Goal: Task Accomplishment & Management: Use online tool/utility

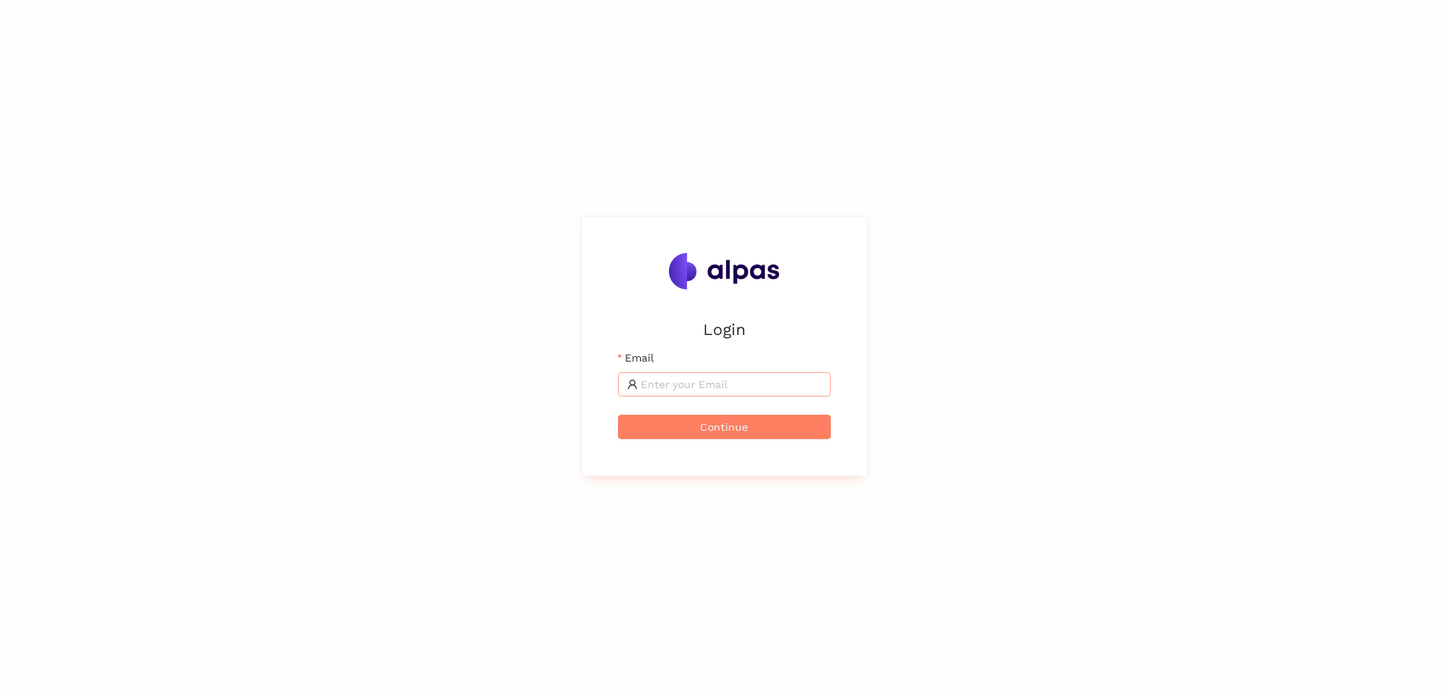
click at [755, 376] on input "Email" at bounding box center [731, 384] width 181 height 17
type input "[EMAIL_ADDRESS][DOMAIN_NAME]"
click at [756, 426] on button "Continue" at bounding box center [724, 427] width 213 height 24
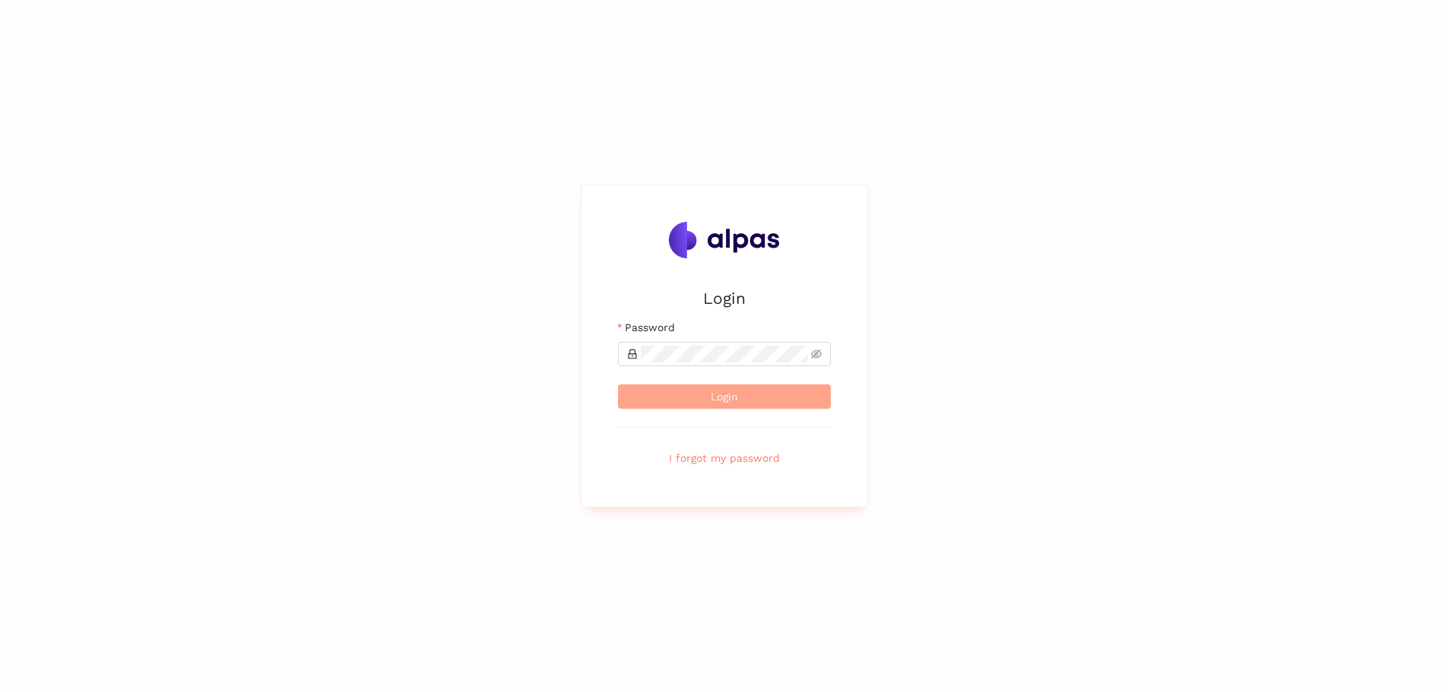
click at [708, 388] on button "Login" at bounding box center [724, 397] width 213 height 24
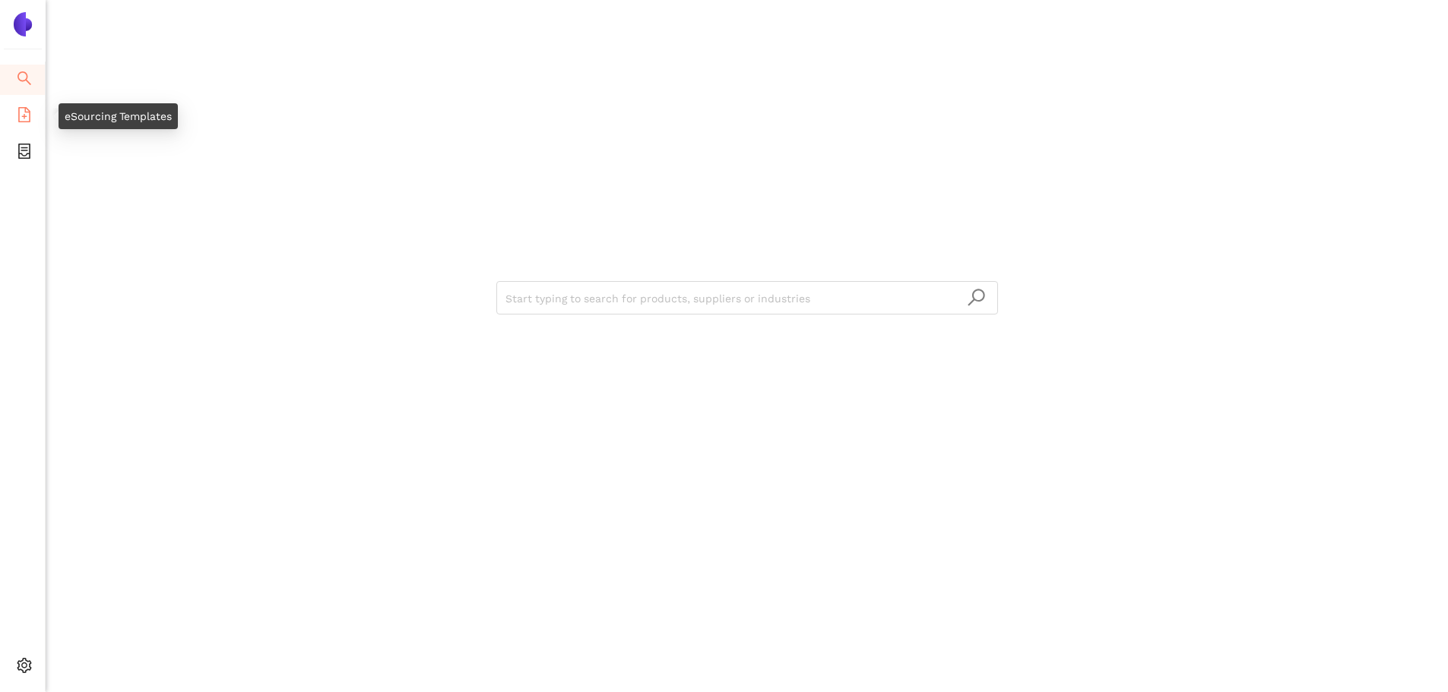
click at [31, 108] on icon "file-add" at bounding box center [24, 114] width 15 height 15
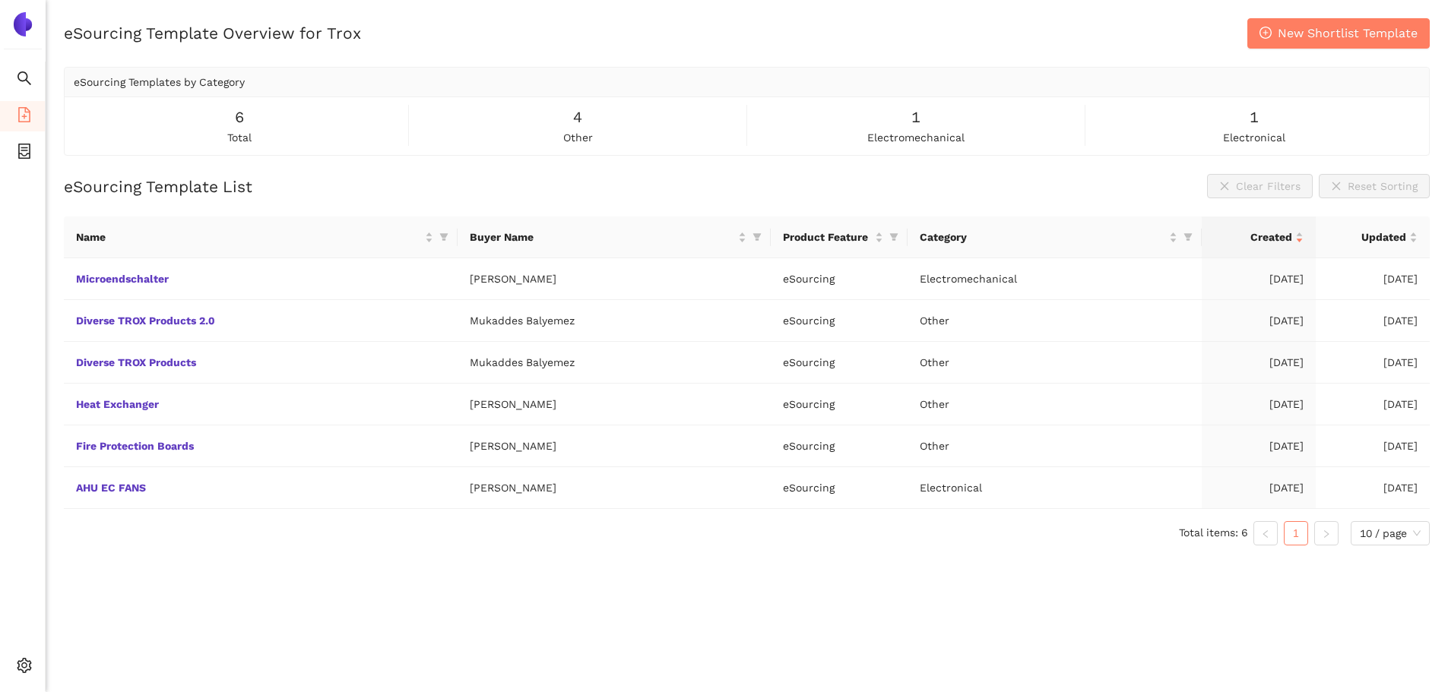
click at [172, 517] on div "Name Buyer Name Product Feature Category Created Updated Microendschalter [PERS…" at bounding box center [747, 381] width 1366 height 329
click at [232, 619] on div "eSourcing Template Overview for Trox New Shortlist Template eSourcing Templates…" at bounding box center [747, 364] width 1402 height 692
